Goal: Information Seeking & Learning: Learn about a topic

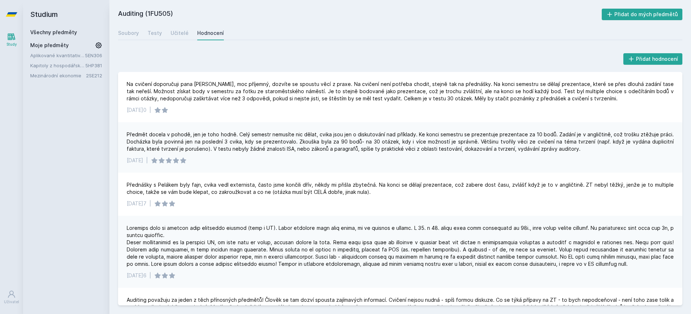
click at [9, 13] on icon at bounding box center [12, 14] width 12 height 4
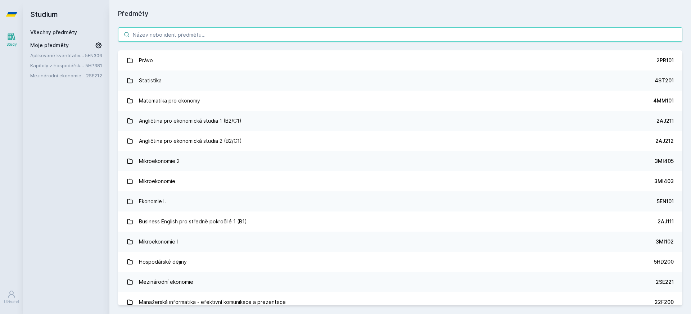
click at [191, 31] on input "search" at bounding box center [400, 34] width 564 height 14
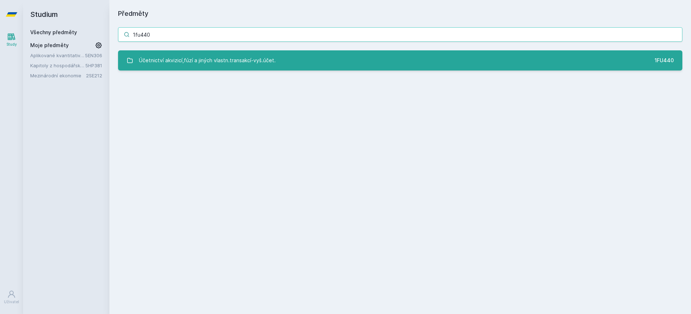
type input "1fu440"
click at [269, 50] on link "Účetnictví akvizicí,fúzí a jiných vlastn.transakcí-vyš.účet. 1FU440" at bounding box center [400, 60] width 564 height 20
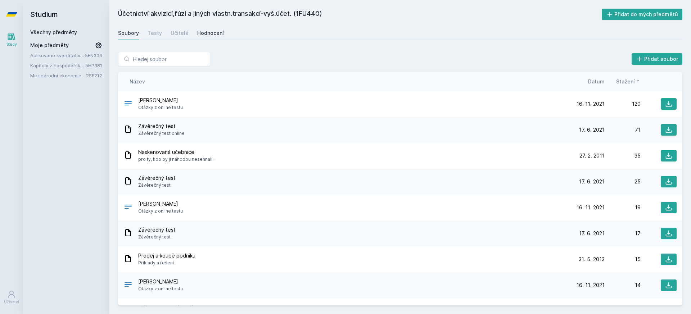
click at [204, 32] on div "Hodnocení" at bounding box center [210, 32] width 27 height 7
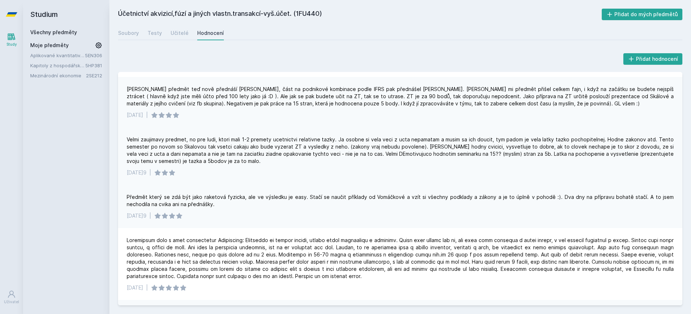
scroll to position [65, 0]
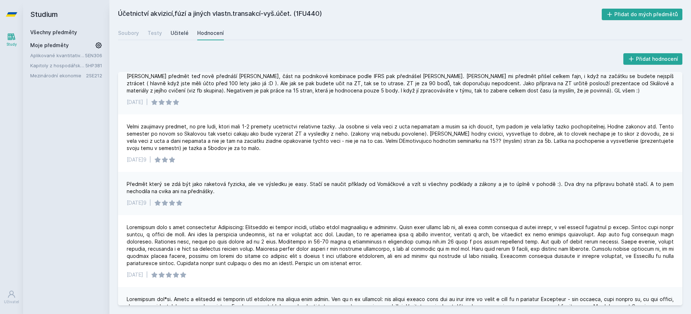
click at [172, 35] on div "Učitelé" at bounding box center [180, 32] width 18 height 7
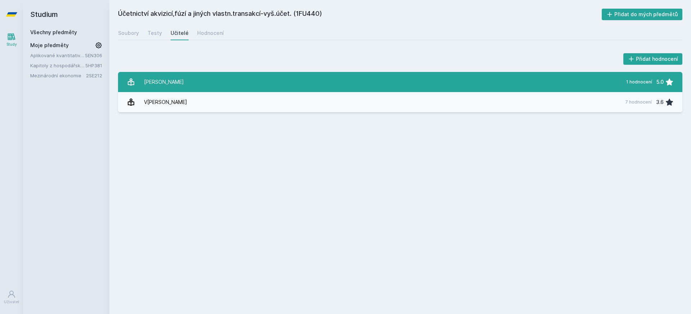
click at [187, 78] on link "[PERSON_NAME] 1 hodnocení 5.0" at bounding box center [400, 82] width 564 height 20
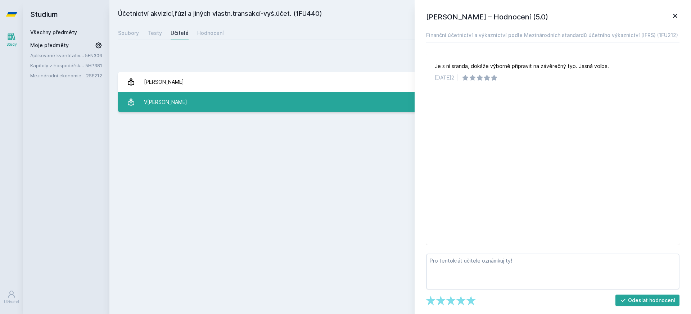
click at [190, 96] on link "[PERSON_NAME] 7 hodnocení 3.6" at bounding box center [400, 102] width 564 height 20
